Goal: Find specific page/section: Find specific page/section

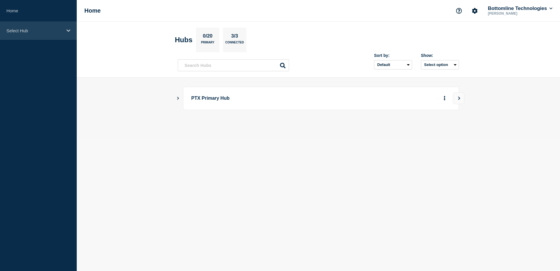
click at [36, 35] on div "Select Hub" at bounding box center [38, 31] width 77 height 18
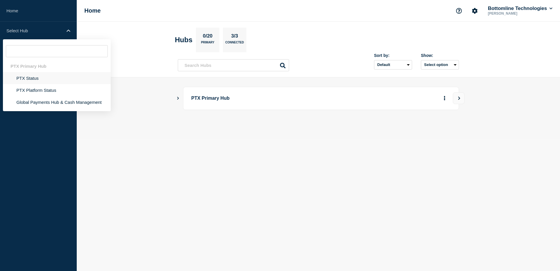
click at [28, 80] on li "PTX Status" at bounding box center [57, 78] width 108 height 12
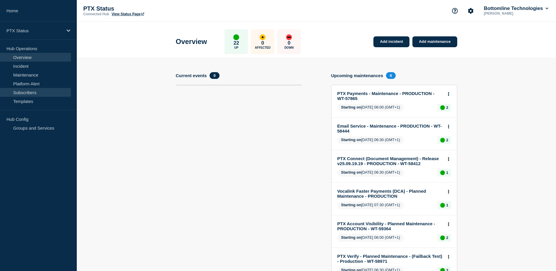
click at [42, 93] on link "Subscribers" at bounding box center [35, 92] width 71 height 9
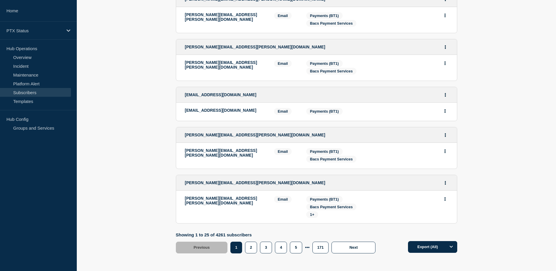
scroll to position [1067, 0]
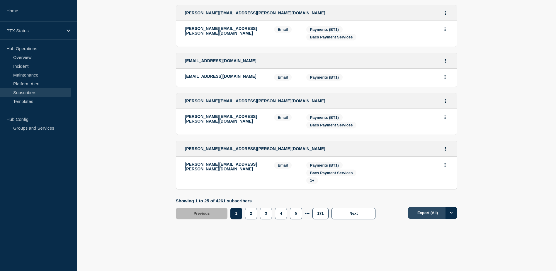
click at [427, 215] on button "Export (All)" at bounding box center [432, 213] width 49 height 12
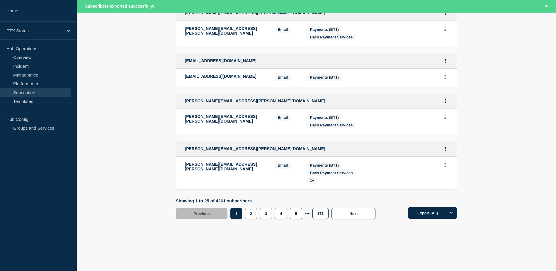
click at [40, 30] on p "PTX Status" at bounding box center [34, 30] width 56 height 5
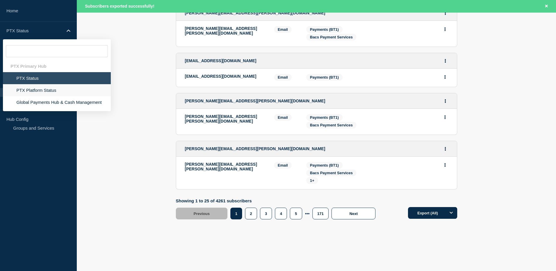
click at [39, 92] on li "PTX Platform Status" at bounding box center [57, 90] width 108 height 12
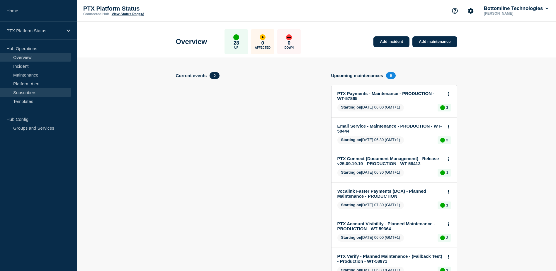
click at [40, 92] on link "Subscribers" at bounding box center [35, 92] width 71 height 9
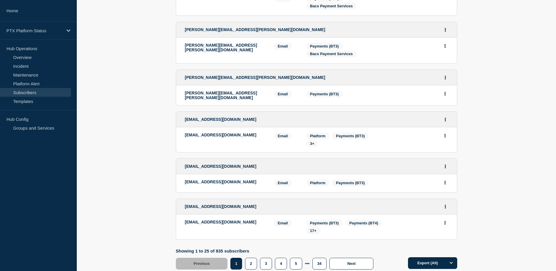
scroll to position [999, 0]
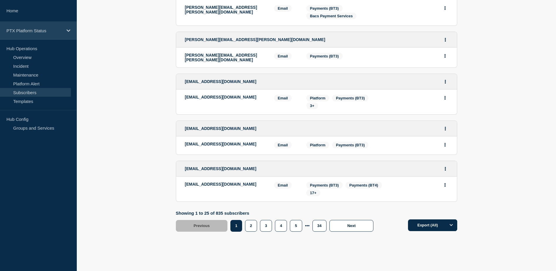
click at [33, 32] on p "PTX Platform Status" at bounding box center [34, 30] width 56 height 5
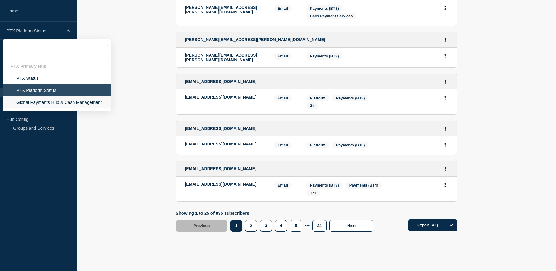
click at [55, 102] on li "Global Payments Hub & Cash Management" at bounding box center [57, 102] width 108 height 12
